Goal: Navigation & Orientation: Find specific page/section

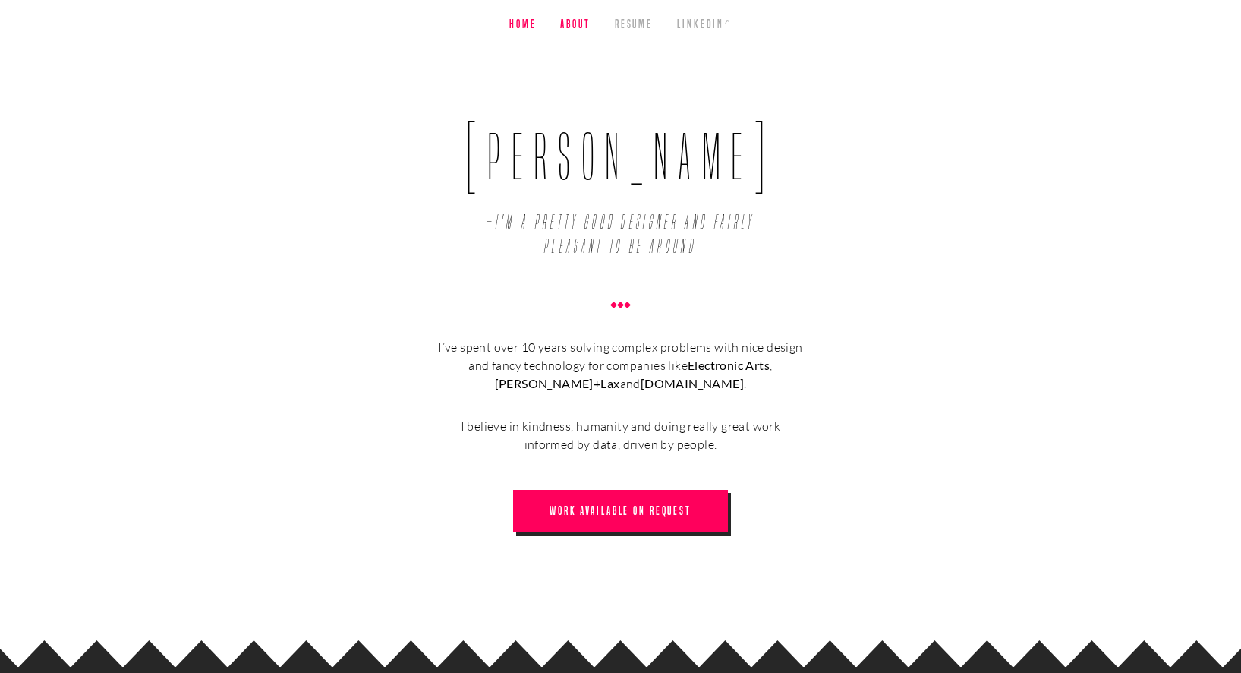
click at [586, 25] on link "About" at bounding box center [575, 24] width 30 height 49
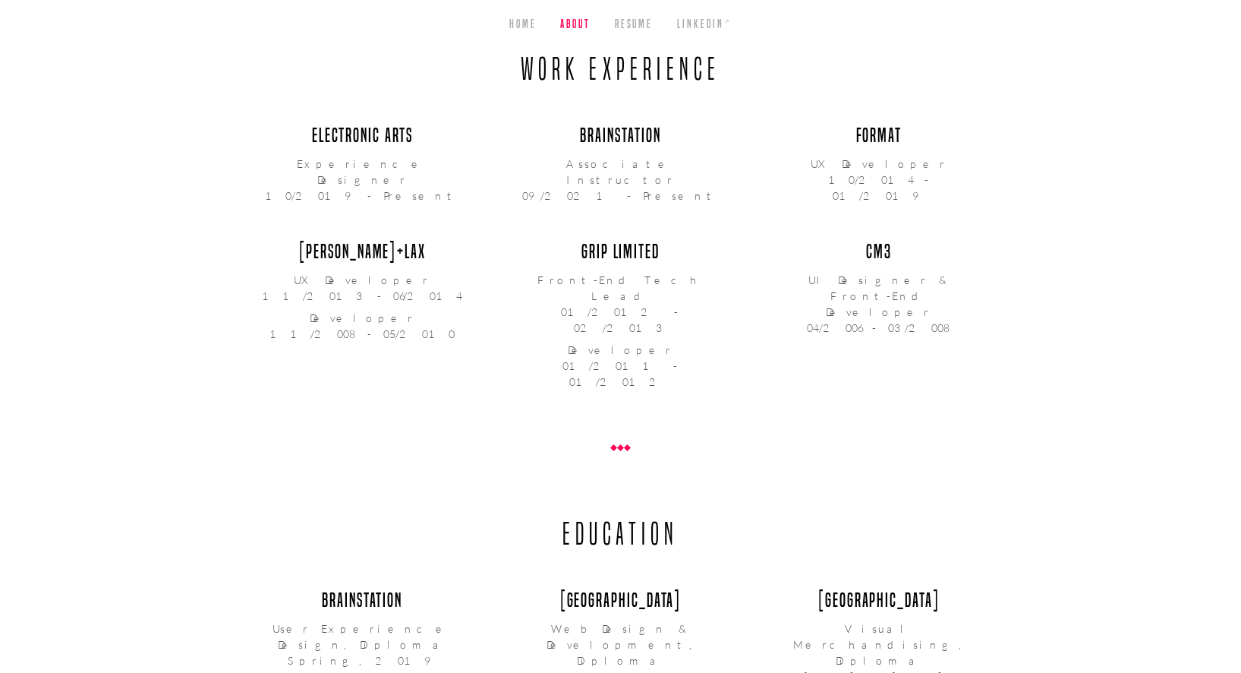
scroll to position [791, 0]
click at [640, 24] on link "Resume" at bounding box center [634, 24] width 38 height 49
click at [531, 27] on link "Home" at bounding box center [522, 24] width 27 height 49
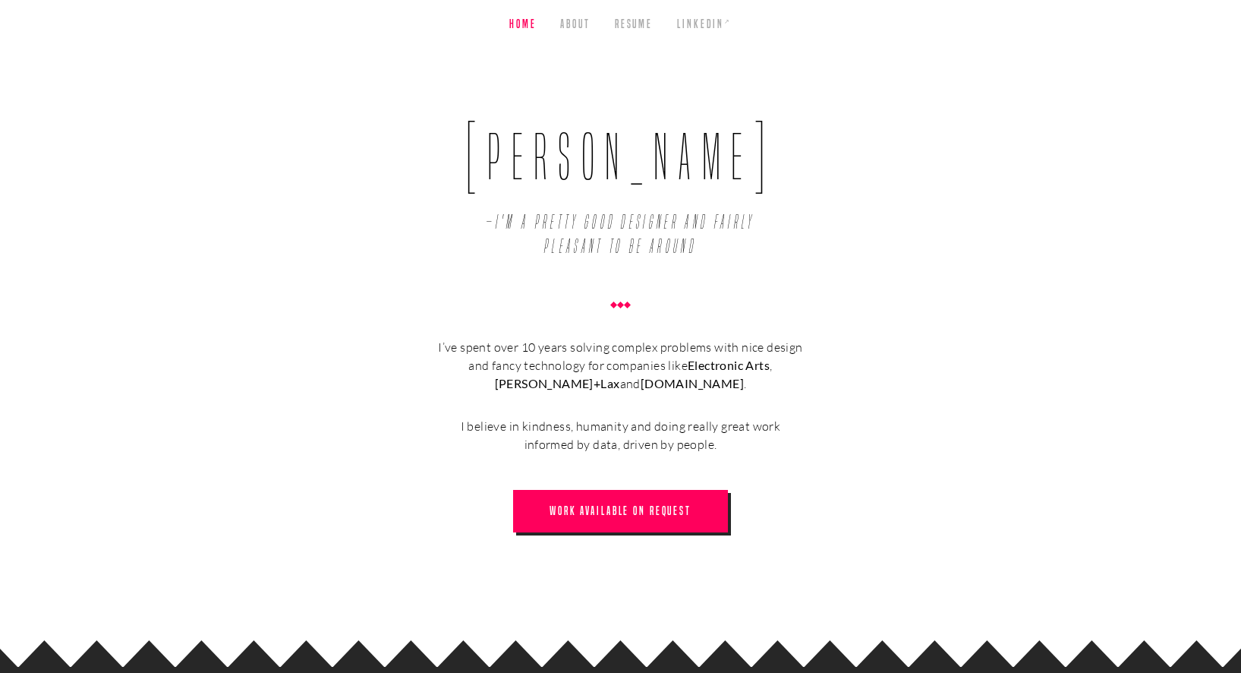
scroll to position [211, 0]
